Goal: Task Accomplishment & Management: Manage account settings

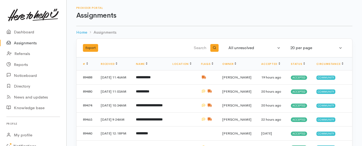
click at [19, 43] on link "Assignments" at bounding box center [33, 43] width 66 height 11
click at [33, 46] on link "Assignments" at bounding box center [33, 43] width 66 height 11
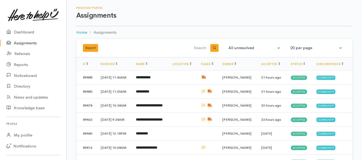
click at [33, 42] on link "Assignments" at bounding box center [33, 43] width 66 height 11
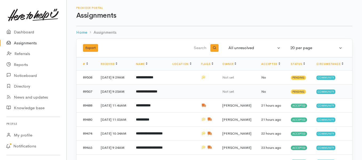
click at [145, 91] on b "**********" at bounding box center [146, 91] width 21 height 3
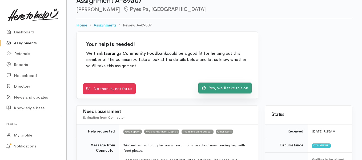
scroll to position [27, 0]
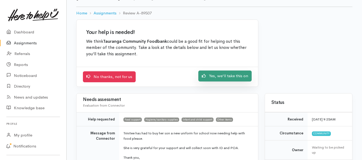
click at [217, 74] on link "Yes, we'll take this on" at bounding box center [224, 75] width 53 height 11
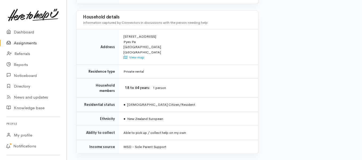
scroll to position [426, 0]
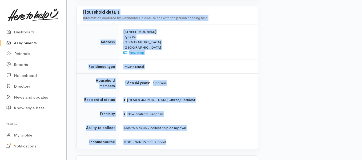
drag, startPoint x: 121, startPoint y: 68, endPoint x: 169, endPoint y: 130, distance: 78.2
copy div "**********"
click at [26, 43] on link "Assignments" at bounding box center [33, 43] width 66 height 11
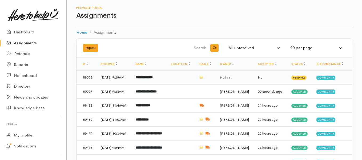
click at [148, 79] on b "**********" at bounding box center [143, 76] width 17 height 3
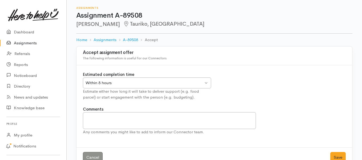
scroll to position [14, 0]
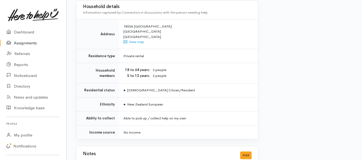
scroll to position [400, 0]
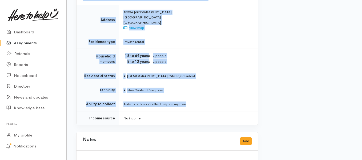
click at [202, 97] on td "Able to pick up / collect help on my own" at bounding box center [188, 104] width 139 height 14
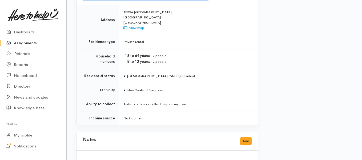
drag, startPoint x: 123, startPoint y: 68, endPoint x: 170, endPoint y: 109, distance: 62.0
copy div "**********"
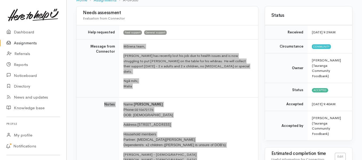
scroll to position [53, 0]
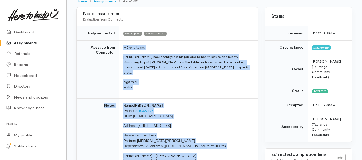
click at [33, 42] on link "Assignments" at bounding box center [33, 43] width 66 height 11
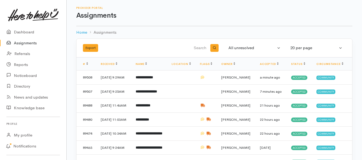
click at [34, 43] on link "Assignments" at bounding box center [33, 43] width 66 height 11
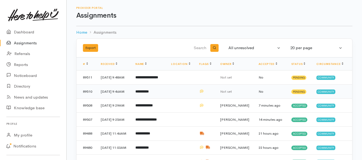
click at [146, 93] on b "**********" at bounding box center [141, 91] width 13 height 3
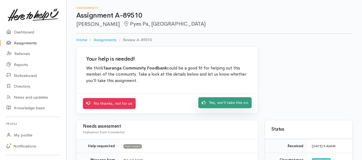
click at [209, 106] on link "Yes, we'll take this on" at bounding box center [224, 102] width 53 height 11
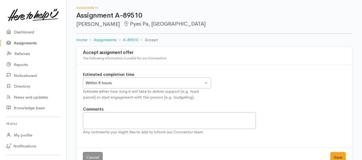
scroll to position [14, 0]
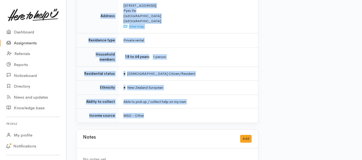
scroll to position [396, 0]
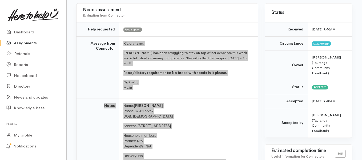
scroll to position [50, 0]
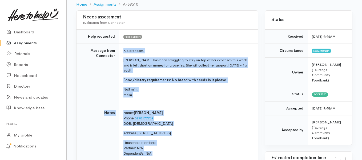
click at [26, 42] on link "Assignments" at bounding box center [33, 43] width 66 height 11
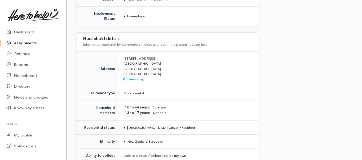
scroll to position [426, 0]
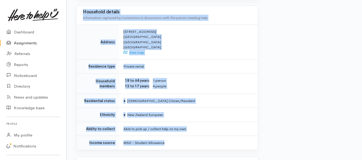
drag, startPoint x: 122, startPoint y: 74, endPoint x: 199, endPoint y: 119, distance: 89.3
copy div "Kia ora team, Jess's daughter has unfortunately had a mental health crisis last…"
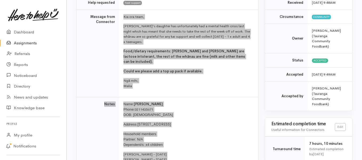
scroll to position [53, 0]
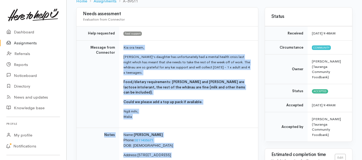
click at [36, 42] on link "Assignments" at bounding box center [33, 43] width 66 height 11
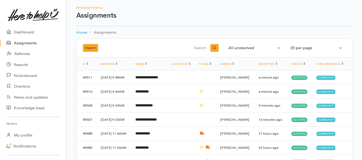
click at [22, 43] on link "Assignments" at bounding box center [33, 43] width 66 height 11
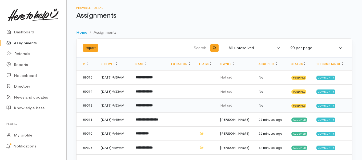
click at [144, 107] on b "**********" at bounding box center [143, 104] width 17 height 3
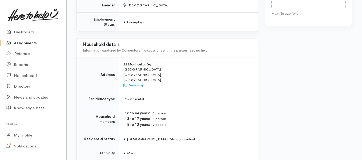
scroll to position [391, 0]
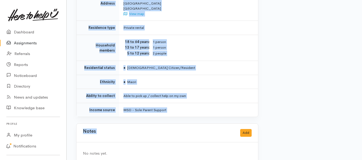
drag, startPoint x: 121, startPoint y: 39, endPoint x: 185, endPoint y: 108, distance: 94.6
copy div "**********"
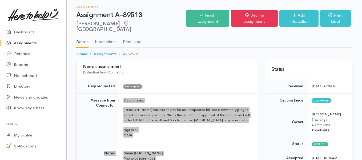
scroll to position [0, 0]
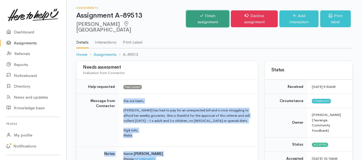
click at [200, 17] on icon at bounding box center [201, 16] width 3 height 4
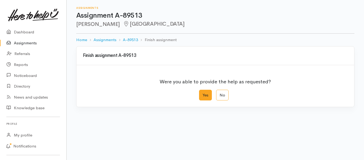
click at [205, 95] on label "Yes" at bounding box center [205, 95] width 13 height 11
click at [202, 93] on input "Yes" at bounding box center [200, 91] width 3 height 3
radio input "true"
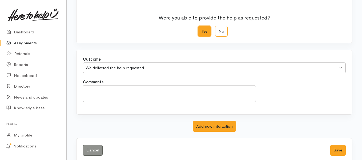
scroll to position [72, 0]
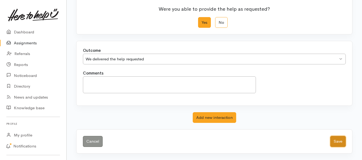
click at [341, 140] on button "Save" at bounding box center [337, 141] width 15 height 11
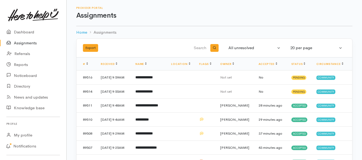
click at [27, 43] on link "Assignments" at bounding box center [33, 43] width 66 height 11
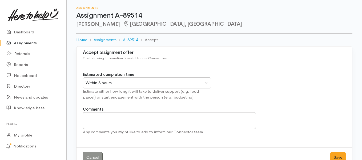
scroll to position [14, 0]
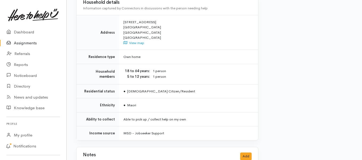
scroll to position [373, 0]
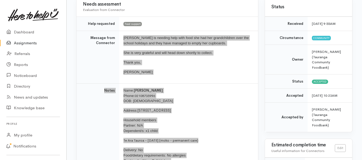
scroll to position [53, 0]
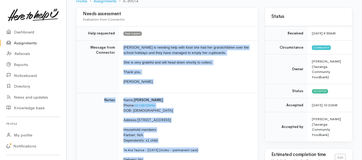
click at [26, 43] on link "Assignments" at bounding box center [33, 43] width 66 height 11
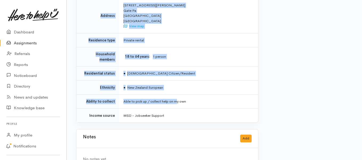
scroll to position [445, 0]
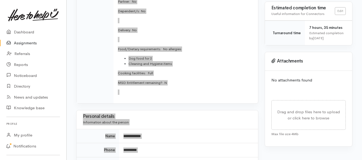
scroll to position [152, 0]
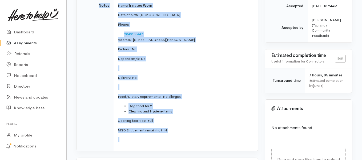
click at [25, 41] on link "Assignments" at bounding box center [33, 43] width 66 height 11
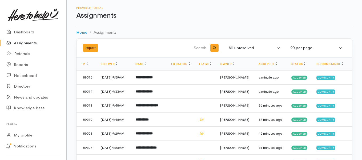
click at [23, 43] on link "Assignments" at bounding box center [33, 43] width 66 height 11
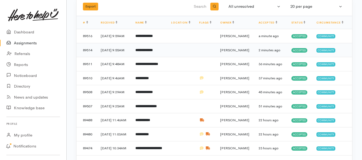
scroll to position [53, 0]
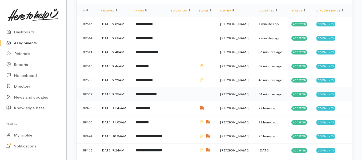
click at [146, 96] on b "**********" at bounding box center [145, 93] width 21 height 3
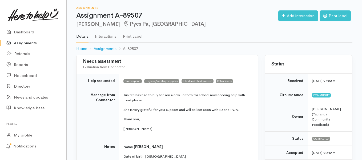
click at [19, 41] on link "Assignments" at bounding box center [33, 43] width 66 height 11
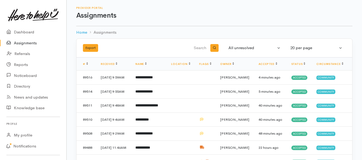
click at [17, 44] on link "Assignments" at bounding box center [33, 43] width 66 height 11
click at [29, 42] on link "Assignments" at bounding box center [33, 43] width 66 height 11
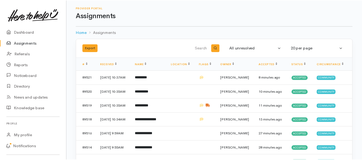
scroll to position [27, 0]
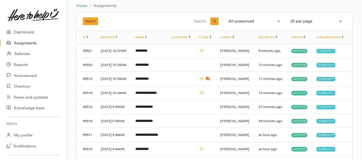
click at [22, 44] on link "Assignments" at bounding box center [33, 43] width 66 height 11
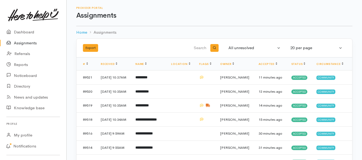
click at [27, 44] on link "Assignments" at bounding box center [33, 43] width 66 height 11
click at [32, 44] on link "Assignments" at bounding box center [33, 43] width 66 height 11
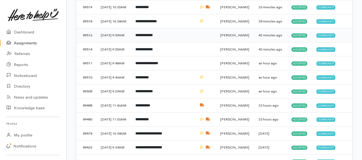
scroll to position [107, 0]
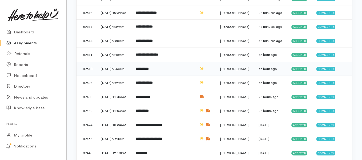
click at [157, 76] on td "**********" at bounding box center [149, 69] width 36 height 14
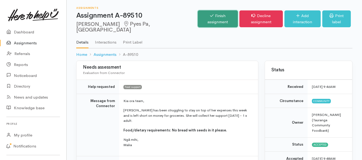
click at [198, 16] on link "Finish assignment" at bounding box center [218, 18] width 40 height 17
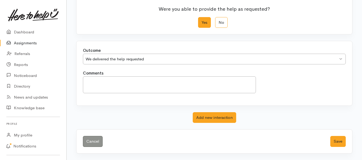
scroll to position [72, 0]
click at [335, 141] on button "Save" at bounding box center [337, 141] width 15 height 11
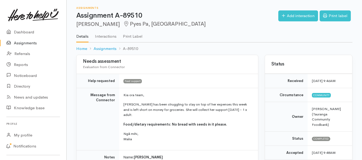
click at [30, 43] on link "Assignments" at bounding box center [33, 43] width 66 height 11
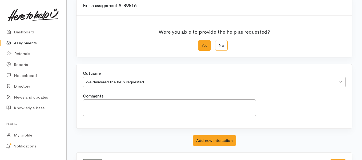
scroll to position [72, 0]
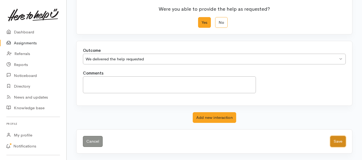
click at [334, 143] on button "Save" at bounding box center [337, 141] width 15 height 11
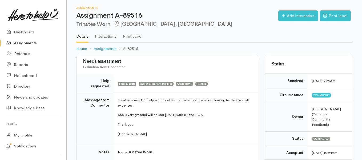
click at [32, 42] on link "Assignments" at bounding box center [33, 43] width 66 height 11
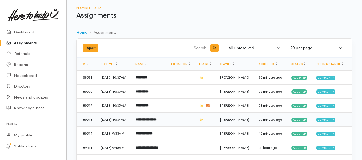
click at [145, 121] on b "**********" at bounding box center [145, 118] width 21 height 3
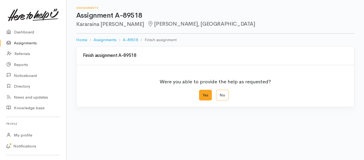
click at [207, 96] on label "Yes" at bounding box center [205, 95] width 13 height 11
click at [202, 93] on input "Yes" at bounding box center [200, 91] width 3 height 3
radio input "true"
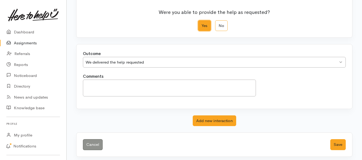
scroll to position [72, 0]
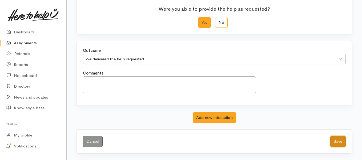
click at [338, 140] on button "Save" at bounding box center [337, 141] width 15 height 11
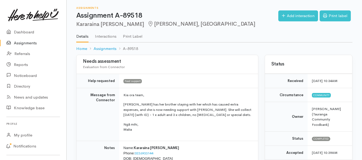
click at [18, 42] on link "Assignments" at bounding box center [33, 43] width 66 height 11
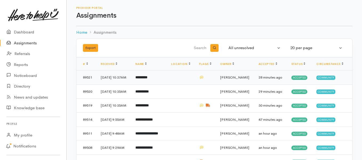
click at [147, 78] on b "*********" at bounding box center [141, 76] width 12 height 3
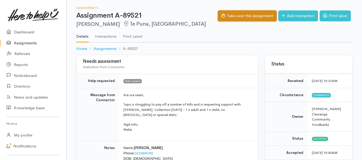
click at [234, 17] on button "Take over this assignment" at bounding box center [247, 15] width 59 height 11
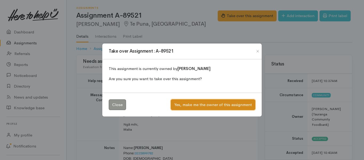
click at [195, 105] on button "Yes, make me the owner of this assignment" at bounding box center [213, 104] width 84 height 11
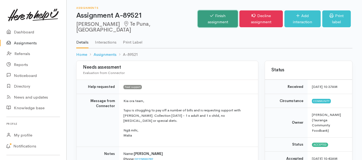
click at [198, 17] on link "Finish assignment" at bounding box center [218, 18] width 40 height 17
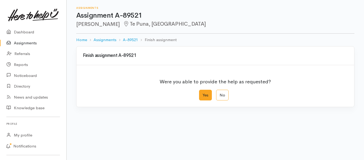
click at [205, 93] on label "Yes" at bounding box center [205, 95] width 13 height 11
click at [202, 93] on input "Yes" at bounding box center [200, 91] width 3 height 3
radio input "true"
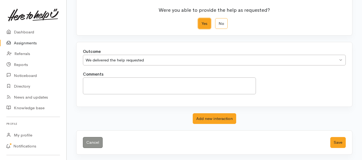
scroll to position [72, 0]
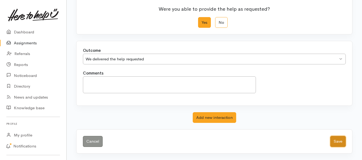
click at [332, 142] on button "Save" at bounding box center [337, 141] width 15 height 11
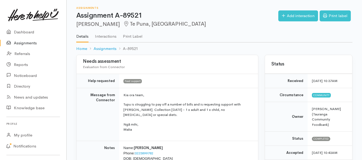
click at [31, 42] on link "Assignments" at bounding box center [33, 43] width 66 height 11
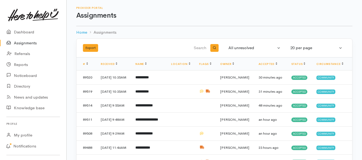
click at [29, 43] on link "Assignments" at bounding box center [33, 43] width 66 height 11
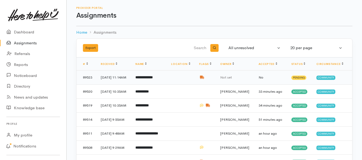
click at [153, 79] on b "**********" at bounding box center [143, 76] width 17 height 3
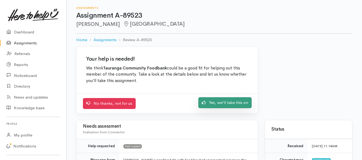
click at [224, 104] on link "Yes, we'll take this on" at bounding box center [224, 102] width 53 height 11
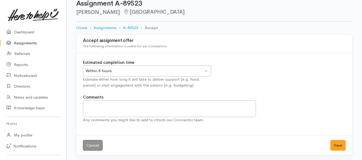
scroll to position [14, 0]
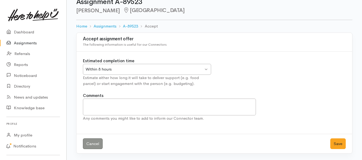
drag, startPoint x: 206, startPoint y: 67, endPoint x: 137, endPoint y: 79, distance: 70.0
click at [206, 67] on div "Within 8 hours Within 8 hours" at bounding box center [147, 69] width 128 height 11
drag, startPoint x: 119, startPoint y: 86, endPoint x: 133, endPoint y: 87, distance: 13.6
click at [332, 144] on button "Save" at bounding box center [337, 143] width 15 height 11
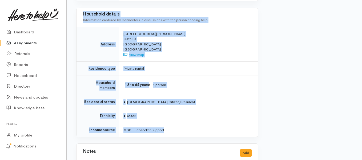
scroll to position [480, 0]
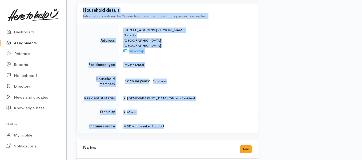
drag, startPoint x: 122, startPoint y: 67, endPoint x: 179, endPoint y: 116, distance: 75.1
copy div "**********"
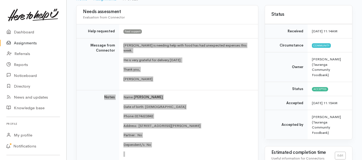
scroll to position [53, 0]
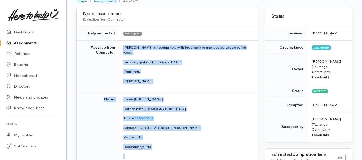
click at [22, 43] on link "Assignments" at bounding box center [33, 43] width 66 height 11
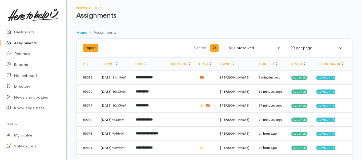
click at [25, 44] on link "Assignments" at bounding box center [33, 43] width 66 height 11
click at [19, 43] on link "Assignments" at bounding box center [33, 43] width 66 height 11
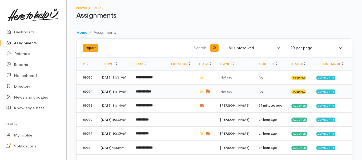
click at [147, 93] on b "**********" at bounding box center [143, 91] width 16 height 3
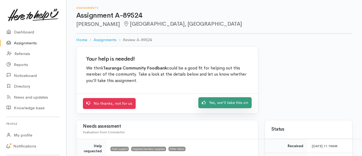
click at [210, 102] on link "Yes, we'll take this on" at bounding box center [224, 102] width 53 height 11
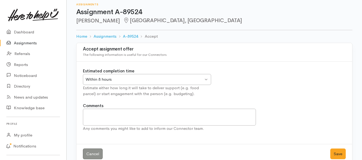
scroll to position [14, 0]
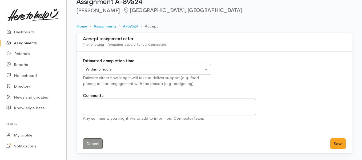
click at [187, 67] on div "Within 8 hours" at bounding box center [145, 69] width 118 height 6
click at [334, 141] on button "Save" at bounding box center [337, 143] width 15 height 11
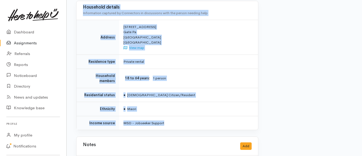
scroll to position [480, 0]
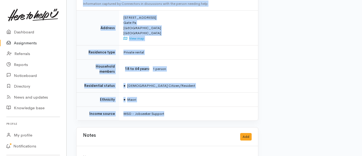
drag, startPoint x: 108, startPoint y: 74, endPoint x: 190, endPoint y: 108, distance: 89.3
copy div "Mathew has been released from Prison and on bail cannot leave the property even…"
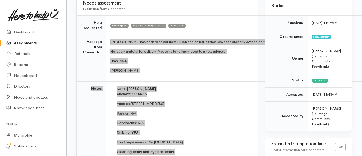
scroll to position [80, 0]
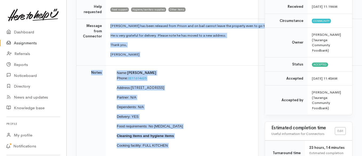
click at [24, 44] on link "Assignments" at bounding box center [33, 43] width 66 height 11
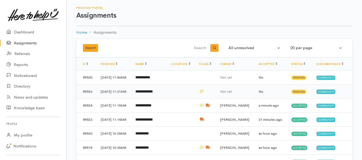
click at [153, 93] on b "**********" at bounding box center [143, 91] width 17 height 3
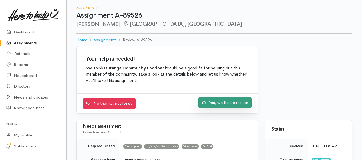
click at [217, 105] on link "Yes, we'll take this on" at bounding box center [224, 102] width 53 height 11
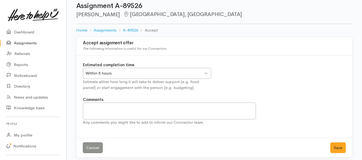
scroll to position [14, 0]
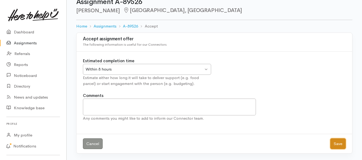
click at [337, 143] on button "Save" at bounding box center [337, 143] width 15 height 11
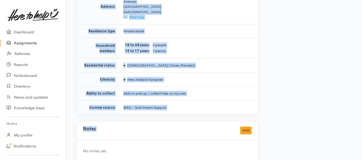
scroll to position [426, 0]
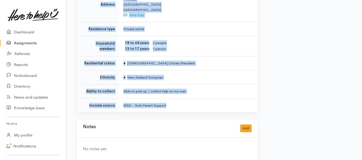
drag, startPoint x: 123, startPoint y: 73, endPoint x: 198, endPoint y: 105, distance: 81.7
copy div "**********"
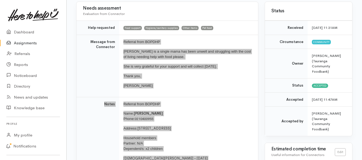
scroll to position [53, 0]
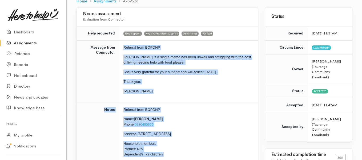
click at [28, 44] on link "Assignments" at bounding box center [33, 43] width 66 height 11
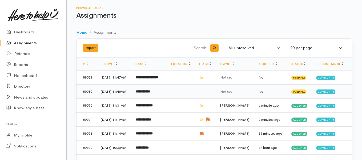
click at [143, 93] on b "**********" at bounding box center [142, 91] width 15 height 3
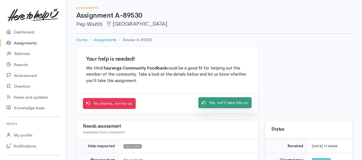
click at [207, 104] on link "Yes, we'll take this on" at bounding box center [224, 102] width 53 height 11
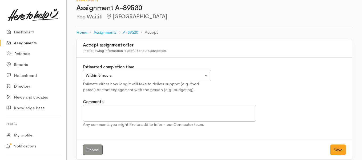
scroll to position [14, 0]
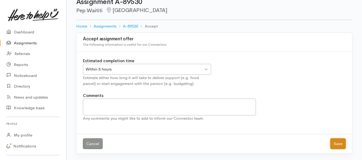
click at [339, 145] on button "Save" at bounding box center [337, 143] width 15 height 11
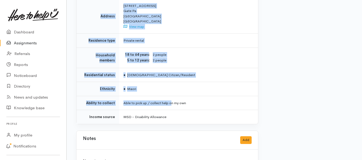
scroll to position [400, 0]
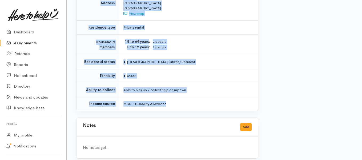
drag, startPoint x: 123, startPoint y: 40, endPoint x: 174, endPoint y: 95, distance: 74.8
copy div "**********"
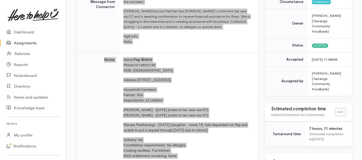
scroll to position [81, 0]
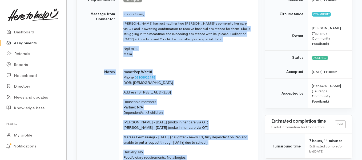
click at [35, 43] on link "Assignments" at bounding box center [33, 43] width 66 height 11
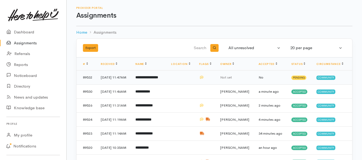
click at [150, 79] on b "**********" at bounding box center [146, 76] width 23 height 3
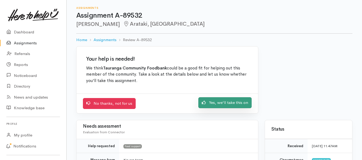
click at [213, 103] on link "Yes, we'll take this on" at bounding box center [224, 102] width 53 height 11
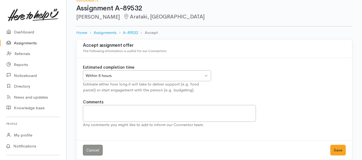
scroll to position [14, 0]
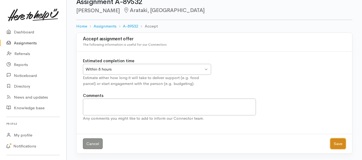
click at [334, 141] on button "Save" at bounding box center [337, 143] width 15 height 11
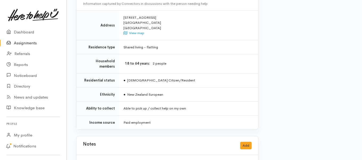
scroll to position [396, 0]
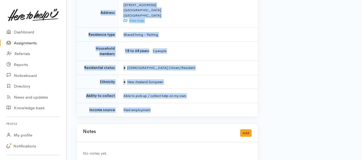
drag, startPoint x: 123, startPoint y: 40, endPoint x: 209, endPoint y: 95, distance: 102.4
copy div "**********"
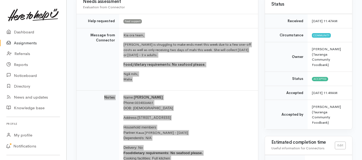
scroll to position [50, 0]
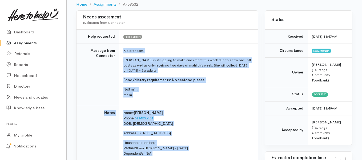
drag, startPoint x: 22, startPoint y: 43, endPoint x: 22, endPoint y: 38, distance: 4.8
click at [22, 43] on link "Assignments" at bounding box center [33, 43] width 66 height 11
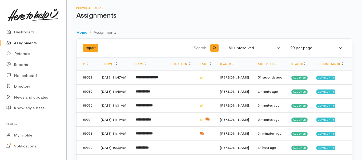
click at [30, 43] on link "Assignments" at bounding box center [33, 43] width 66 height 11
click at [19, 43] on link "Assignments" at bounding box center [33, 43] width 66 height 11
click at [33, 44] on link "Assignments" at bounding box center [33, 43] width 66 height 11
click at [25, 43] on link "Assignments" at bounding box center [33, 43] width 66 height 11
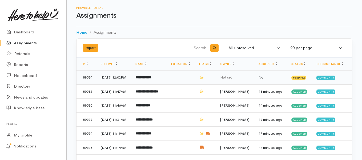
click at [148, 79] on b "**********" at bounding box center [143, 76] width 16 height 3
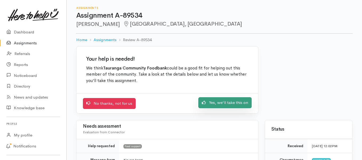
click at [208, 106] on link "Yes, we'll take this on" at bounding box center [224, 102] width 53 height 11
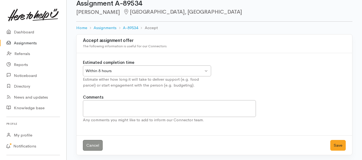
scroll to position [14, 0]
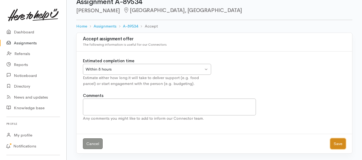
click at [335, 143] on button "Save" at bounding box center [337, 143] width 15 height 11
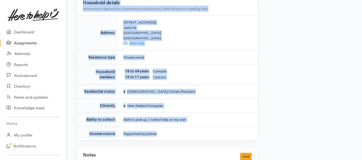
scroll to position [400, 0]
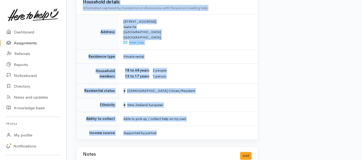
drag, startPoint x: 124, startPoint y: 96, endPoint x: 190, endPoint y: 126, distance: 72.9
copy div "**********"
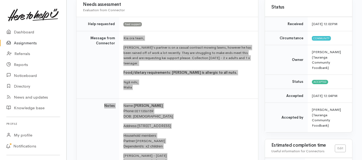
scroll to position [53, 0]
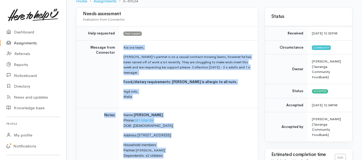
click at [20, 43] on link "Assignments" at bounding box center [33, 43] width 66 height 11
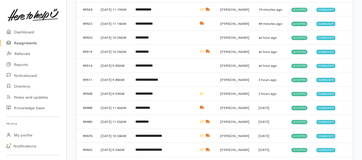
scroll to position [133, 0]
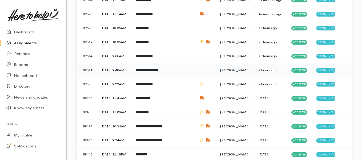
click at [158, 72] on b "**********" at bounding box center [146, 69] width 23 height 3
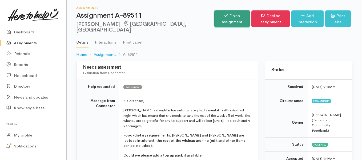
click at [214, 21] on link "Finish assignment" at bounding box center [231, 18] width 35 height 17
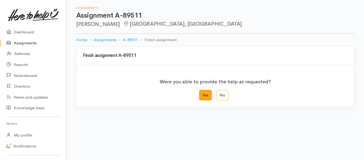
click at [205, 94] on label "Yes" at bounding box center [205, 95] width 13 height 11
click at [202, 93] on input "Yes" at bounding box center [200, 91] width 3 height 3
radio input "true"
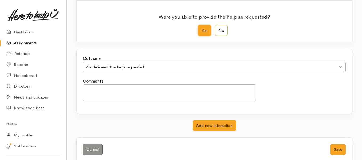
scroll to position [72, 0]
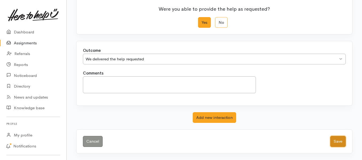
click at [338, 141] on button "Save" at bounding box center [337, 141] width 15 height 11
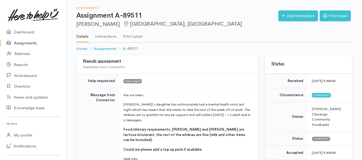
click at [30, 43] on link "Assignments" at bounding box center [33, 43] width 66 height 11
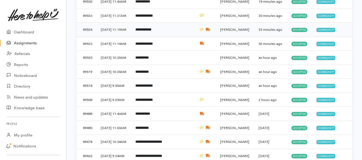
scroll to position [107, 0]
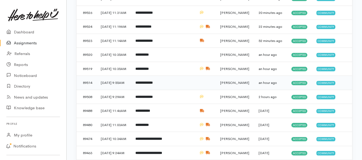
click at [151, 90] on td "**********" at bounding box center [149, 83] width 36 height 14
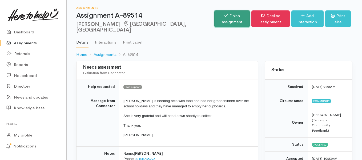
click at [214, 15] on link "Finish assignment" at bounding box center [231, 18] width 35 height 17
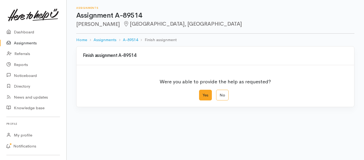
click at [205, 94] on label "Yes" at bounding box center [205, 95] width 13 height 11
click at [202, 93] on input "Yes" at bounding box center [200, 91] width 3 height 3
radio input "true"
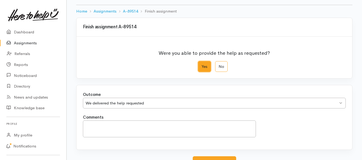
scroll to position [72, 0]
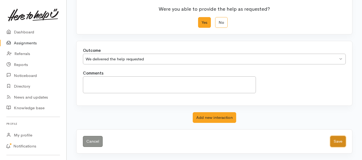
click at [338, 143] on button "Save" at bounding box center [337, 141] width 15 height 11
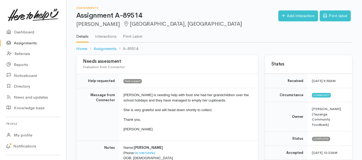
click at [31, 42] on link "Assignments" at bounding box center [33, 43] width 66 height 11
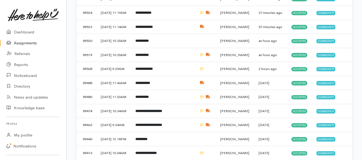
scroll to position [133, 0]
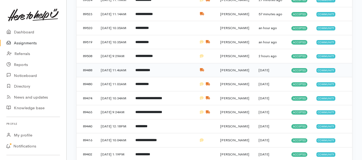
click at [148, 72] on b "**********" at bounding box center [142, 69] width 15 height 3
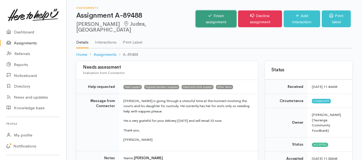
click at [196, 15] on link "Finish assignment" at bounding box center [216, 18] width 40 height 17
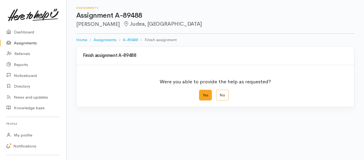
click at [204, 96] on label "Yes" at bounding box center [205, 95] width 13 height 11
click at [202, 93] on input "Yes" at bounding box center [200, 91] width 3 height 3
radio input "true"
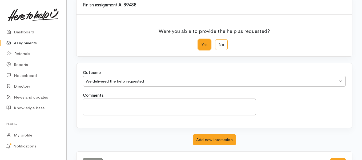
scroll to position [53, 0]
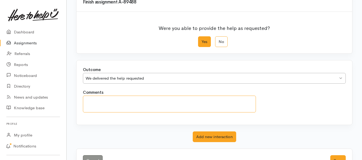
click at [133, 101] on textarea "Comments" at bounding box center [169, 103] width 173 height 17
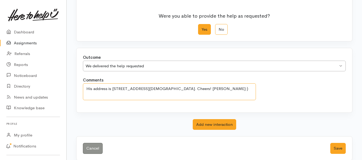
scroll to position [72, 0]
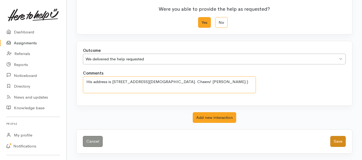
type textarea "His address is actually 7 Rahipere Crt Judea, not 7 Judea Rd, Judea. Cheers! Je…"
click at [334, 142] on button "Save" at bounding box center [337, 141] width 15 height 11
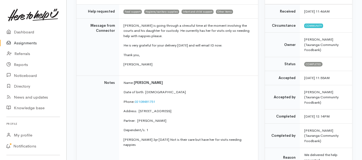
scroll to position [53, 0]
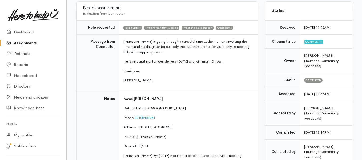
click at [29, 41] on link "Assignments" at bounding box center [33, 43] width 66 height 11
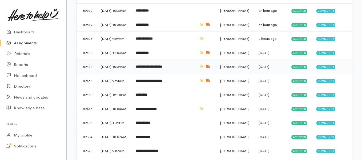
scroll to position [160, 0]
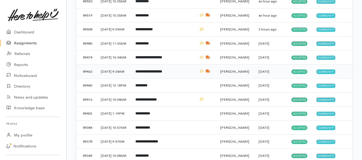
click at [157, 73] on b "**********" at bounding box center [148, 71] width 27 height 3
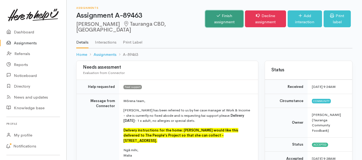
click at [205, 16] on link "Finish assignment" at bounding box center [224, 18] width 38 height 17
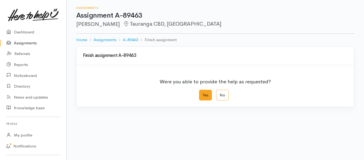
click at [202, 93] on label "Yes" at bounding box center [205, 95] width 13 height 11
click at [202, 93] on input "Yes" at bounding box center [200, 91] width 3 height 3
radio input "true"
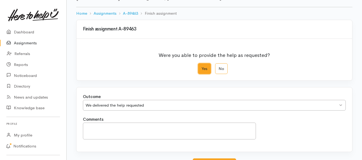
scroll to position [72, 0]
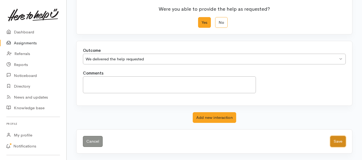
click at [339, 142] on button "Save" at bounding box center [337, 141] width 15 height 11
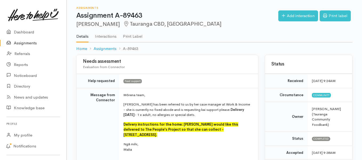
click at [26, 44] on link "Assignments" at bounding box center [33, 43] width 66 height 11
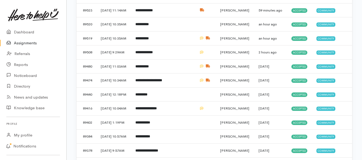
scroll to position [160, 0]
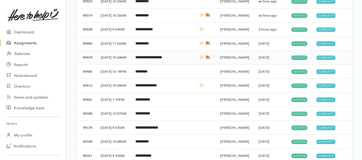
click at [146, 59] on b "**********" at bounding box center [148, 56] width 27 height 3
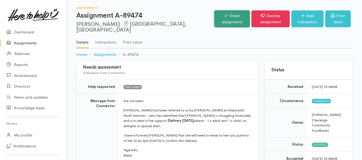
click at [224, 14] on icon at bounding box center [225, 16] width 3 height 4
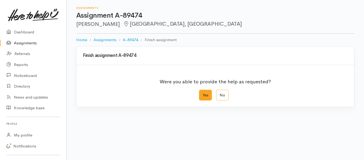
click at [205, 95] on label "Yes" at bounding box center [205, 95] width 13 height 11
click at [202, 93] on input "Yes" at bounding box center [200, 91] width 3 height 3
radio input "true"
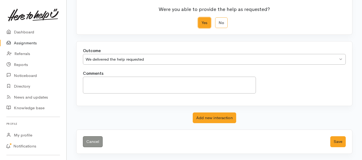
scroll to position [72, 0]
click at [337, 141] on button "Save" at bounding box center [337, 141] width 15 height 11
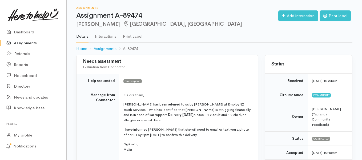
click at [25, 41] on link "Assignments" at bounding box center [33, 43] width 66 height 11
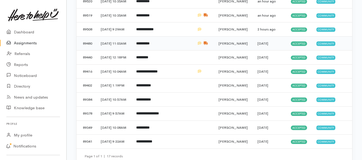
scroll to position [187, 0]
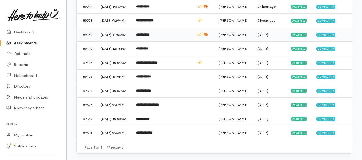
click at [149, 36] on b "**********" at bounding box center [142, 34] width 13 height 3
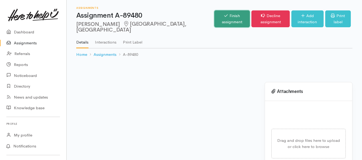
click at [214, 16] on link "Finish assignment" at bounding box center [231, 18] width 35 height 17
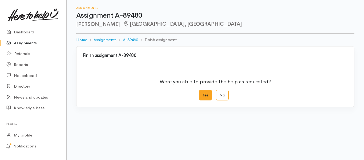
click at [205, 93] on label "Yes" at bounding box center [205, 95] width 13 height 11
click at [202, 93] on input "Yes" at bounding box center [200, 91] width 3 height 3
radio input "true"
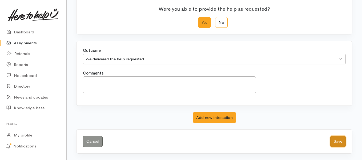
click at [333, 141] on button "Save" at bounding box center [337, 141] width 15 height 11
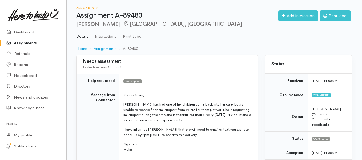
click at [25, 44] on link "Assignments" at bounding box center [33, 43] width 66 height 11
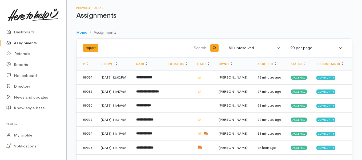
click at [24, 41] on link "Assignments" at bounding box center [33, 43] width 66 height 11
click at [23, 42] on link "Assignments" at bounding box center [33, 43] width 66 height 11
click at [32, 44] on link "Assignments" at bounding box center [33, 43] width 66 height 11
click at [24, 43] on link "Assignments" at bounding box center [33, 43] width 66 height 11
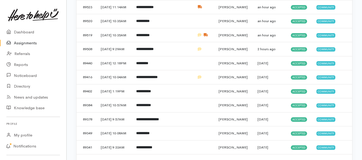
scroll to position [160, 0]
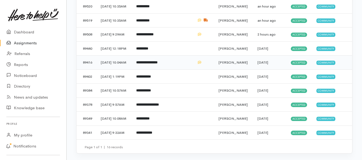
click at [157, 64] on b "**********" at bounding box center [146, 61] width 21 height 3
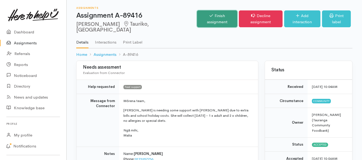
click at [197, 17] on link "Finish assignment" at bounding box center [217, 18] width 40 height 17
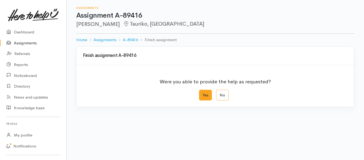
click at [204, 91] on label "Yes" at bounding box center [205, 95] width 13 height 11
click at [202, 91] on input "Yes" at bounding box center [200, 91] width 3 height 3
radio input "true"
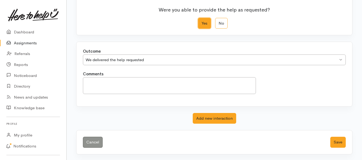
scroll to position [72, 0]
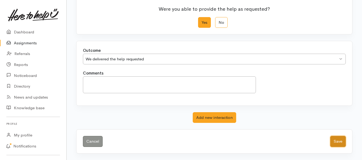
click at [337, 141] on button "Save" at bounding box center [337, 141] width 15 height 11
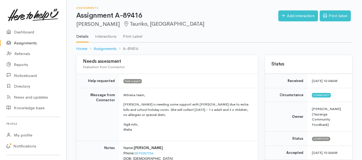
click at [33, 44] on link "Assignments" at bounding box center [33, 43] width 66 height 11
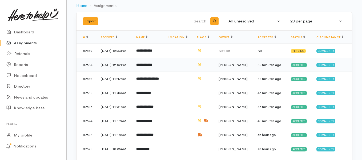
scroll to position [53, 0]
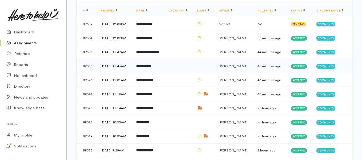
click at [143, 68] on b "**********" at bounding box center [143, 65] width 15 height 3
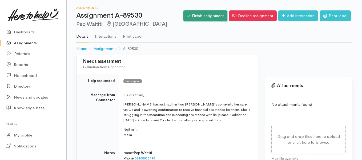
click at [192, 16] on link "Finish assignment" at bounding box center [205, 15] width 44 height 11
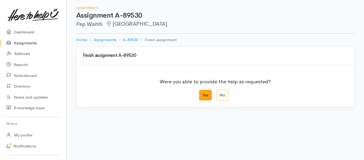
click at [205, 97] on label "Yes" at bounding box center [205, 95] width 13 height 11
click at [202, 93] on input "Yes" at bounding box center [200, 91] width 3 height 3
radio input "true"
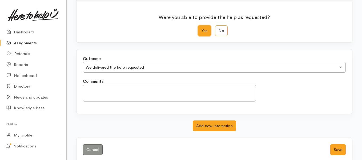
scroll to position [72, 0]
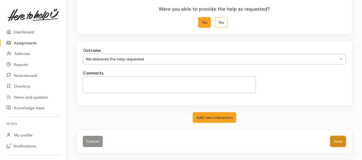
click at [338, 141] on button "Save" at bounding box center [337, 141] width 15 height 11
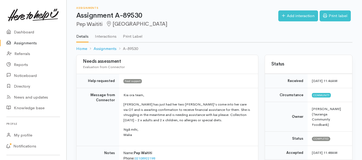
click at [30, 44] on link "Assignments" at bounding box center [33, 43] width 66 height 11
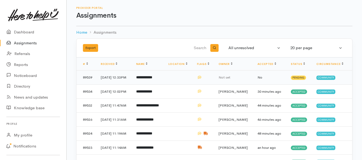
click at [146, 79] on b "**********" at bounding box center [144, 76] width 16 height 3
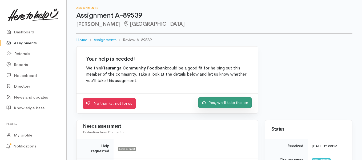
click at [206, 102] on icon at bounding box center [204, 102] width 4 height 4
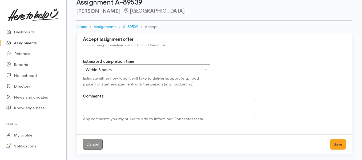
scroll to position [14, 0]
click at [334, 142] on button "Save" at bounding box center [337, 143] width 15 height 11
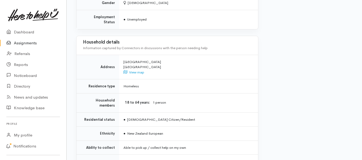
scroll to position [419, 0]
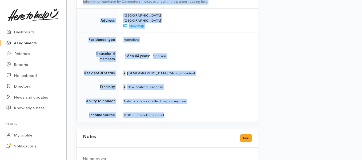
drag, startPoint x: 116, startPoint y: 67, endPoint x: 184, endPoint y: 99, distance: 74.6
copy div "**********"
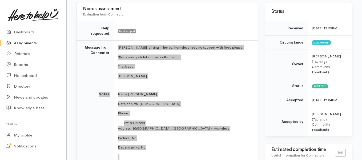
scroll to position [46, 0]
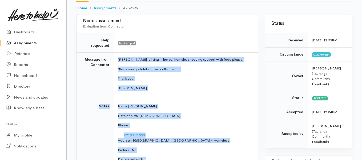
click at [30, 41] on link "Assignments" at bounding box center [33, 43] width 66 height 11
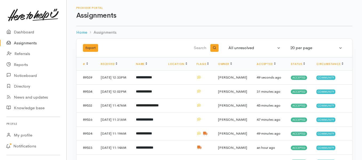
click at [31, 42] on link "Assignments" at bounding box center [33, 43] width 66 height 11
click at [25, 43] on link "Assignments" at bounding box center [33, 43] width 66 height 11
click at [26, 43] on link "Assignments" at bounding box center [33, 43] width 66 height 11
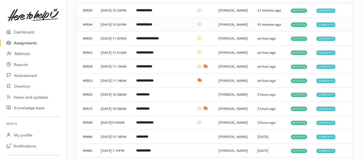
scroll to position [80, 0]
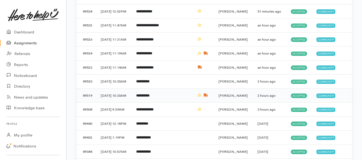
click at [149, 97] on b "**********" at bounding box center [142, 95] width 13 height 3
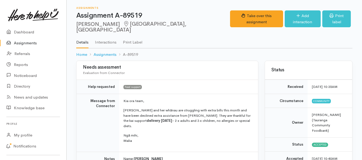
click at [22, 45] on link "Assignments" at bounding box center [33, 43] width 66 height 11
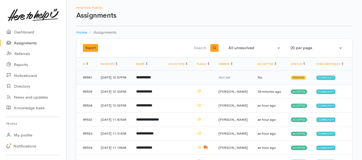
click at [144, 79] on b "**********" at bounding box center [143, 76] width 15 height 3
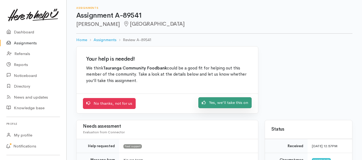
click at [209, 104] on link "Yes, we'll take this on" at bounding box center [224, 102] width 53 height 11
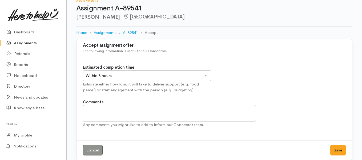
scroll to position [14, 0]
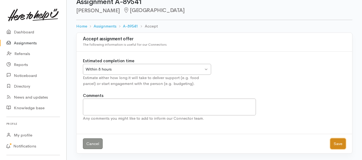
drag, startPoint x: 337, startPoint y: 148, endPoint x: 319, endPoint y: 132, distance: 24.0
click at [336, 147] on button "Save" at bounding box center [337, 143] width 15 height 11
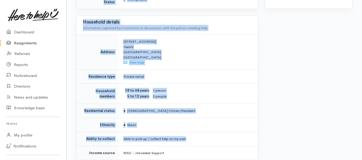
scroll to position [346, 0]
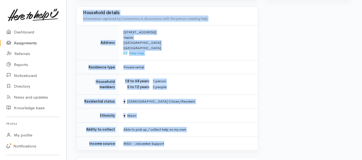
drag, startPoint x: 123, startPoint y: 96, endPoint x: 195, endPoint y: 121, distance: 75.7
copy div "**********"
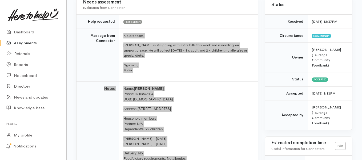
scroll to position [53, 0]
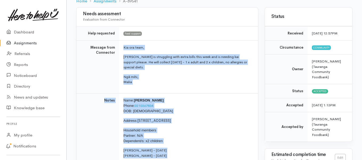
click at [32, 42] on link "Assignments" at bounding box center [33, 43] width 66 height 11
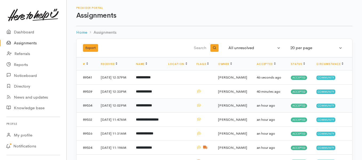
click at [149, 112] on td "**********" at bounding box center [148, 105] width 32 height 14
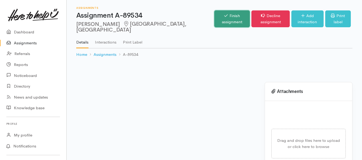
click at [214, 14] on link "Finish assignment" at bounding box center [231, 18] width 35 height 17
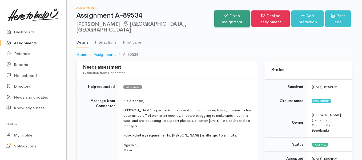
scroll to position [10, 0]
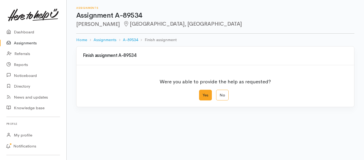
click at [201, 95] on label "Yes" at bounding box center [205, 95] width 13 height 11
click at [201, 93] on input "Yes" at bounding box center [200, 91] width 3 height 3
radio input "true"
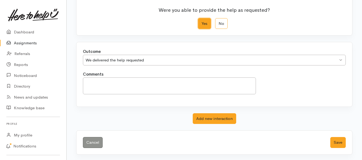
scroll to position [72, 0]
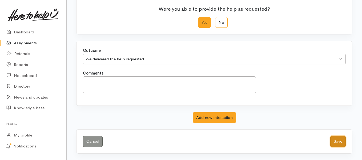
click at [344, 138] on button "Save" at bounding box center [337, 141] width 15 height 11
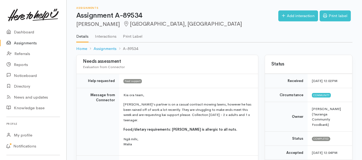
click at [18, 42] on link "Assignments" at bounding box center [33, 43] width 66 height 11
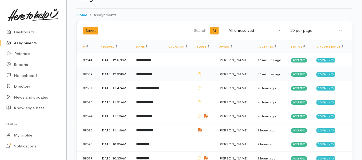
scroll to position [27, 0]
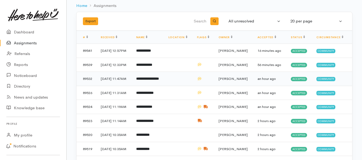
click at [151, 80] on b "**********" at bounding box center [147, 78] width 23 height 3
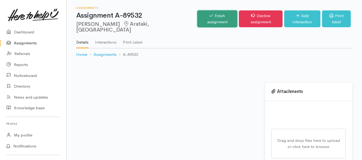
click at [197, 15] on link "Finish assignment" at bounding box center [217, 18] width 40 height 17
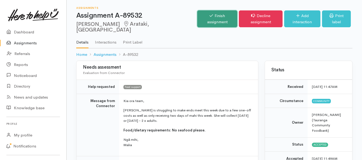
click at [197, 15] on link "Finish assignment" at bounding box center [217, 18] width 40 height 17
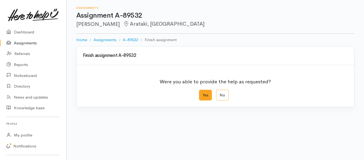
click at [203, 97] on label "Yes" at bounding box center [205, 95] width 13 height 11
click at [202, 93] on input "Yes" at bounding box center [200, 91] width 3 height 3
radio input "true"
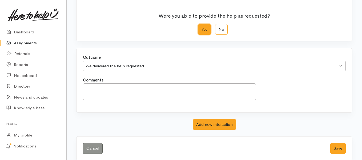
scroll to position [72, 0]
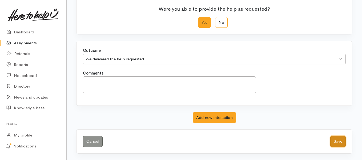
click at [336, 140] on button "Save" at bounding box center [337, 141] width 15 height 11
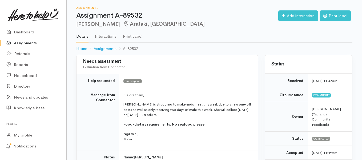
click at [20, 41] on link "Assignments" at bounding box center [33, 43] width 66 height 11
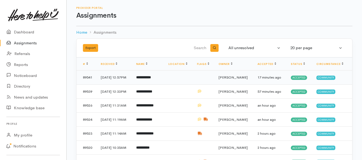
click at [139, 84] on td "**********" at bounding box center [148, 77] width 32 height 14
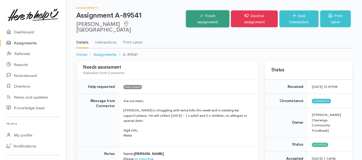
click at [198, 18] on link "Finish assignment" at bounding box center [207, 18] width 43 height 17
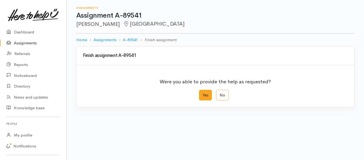
click at [204, 93] on label "Yes" at bounding box center [205, 95] width 13 height 11
click at [202, 93] on input "Yes" at bounding box center [200, 91] width 3 height 3
radio input "true"
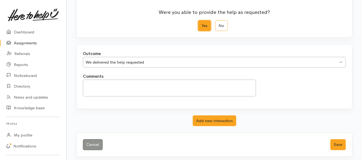
scroll to position [72, 0]
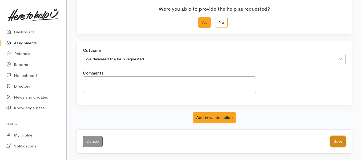
click at [336, 142] on button "Save" at bounding box center [337, 141] width 15 height 11
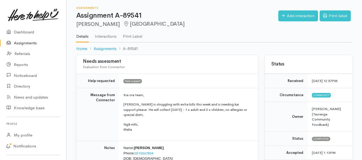
click at [30, 41] on link "Assignments" at bounding box center [33, 43] width 66 height 11
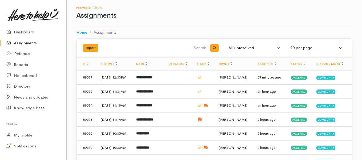
click at [28, 43] on link "Assignments" at bounding box center [33, 43] width 66 height 11
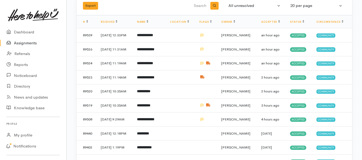
scroll to position [33, 0]
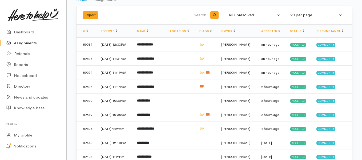
click at [33, 45] on link "Assignments" at bounding box center [33, 43] width 66 height 11
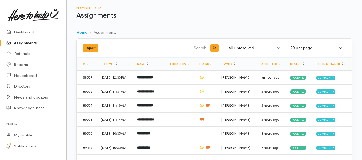
click at [30, 44] on link "Assignments" at bounding box center [33, 43] width 66 height 11
click at [15, 42] on link "Assignments" at bounding box center [33, 43] width 66 height 11
click at [153, 80] on td "**********" at bounding box center [149, 77] width 33 height 14
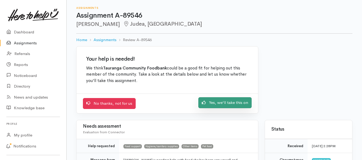
click at [211, 103] on link "Yes, we'll take this on" at bounding box center [224, 102] width 53 height 11
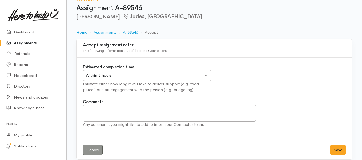
scroll to position [14, 0]
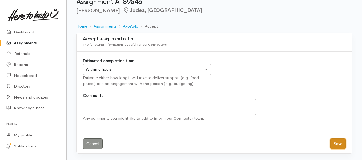
click at [332, 144] on button "Save" at bounding box center [337, 143] width 15 height 11
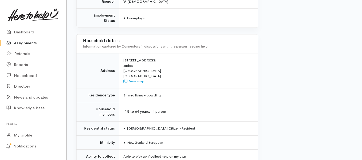
scroll to position [400, 0]
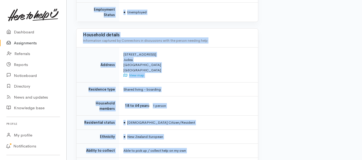
drag, startPoint x: 122, startPoint y: 68, endPoint x: 181, endPoint y: 145, distance: 97.4
copy div "**********"
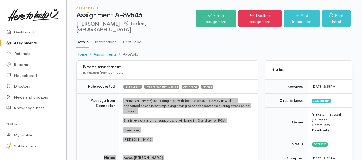
scroll to position [0, 0]
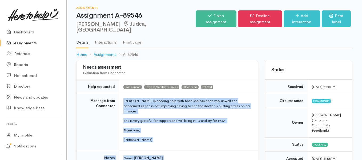
click at [33, 44] on link "Assignments" at bounding box center [33, 43] width 66 height 11
